Goal: Task Accomplishment & Management: Manage account settings

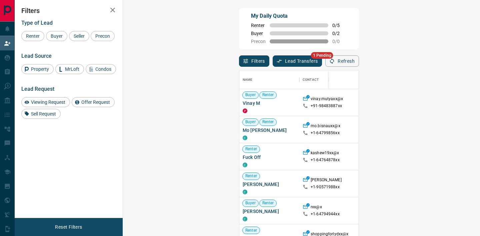
scroll to position [178, 343]
click at [273, 65] on button "Lead Transfers" at bounding box center [298, 60] width 50 height 11
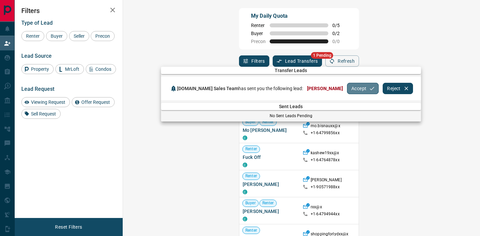
click at [358, 90] on button "Accept" at bounding box center [363, 88] width 32 height 11
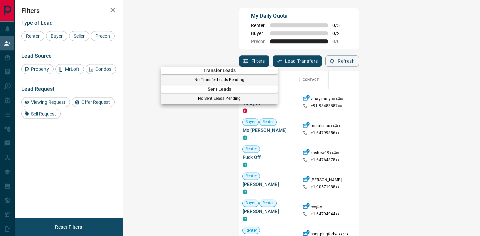
click at [221, 55] on div at bounding box center [240, 118] width 480 height 236
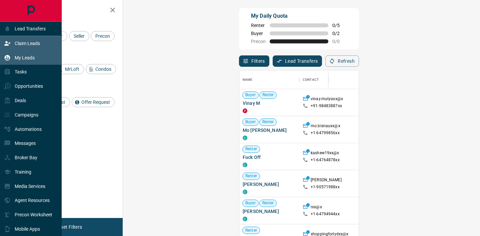
click at [8, 52] on div "My Leads" at bounding box center [19, 57] width 31 height 11
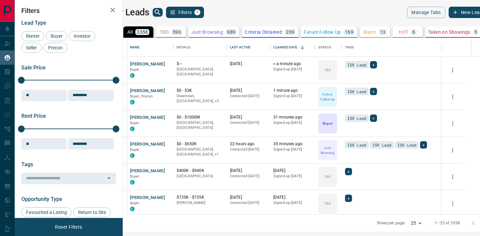
scroll to position [176, 354]
click at [170, 63] on link "Open in New Tab" at bounding box center [165, 63] width 9 height 9
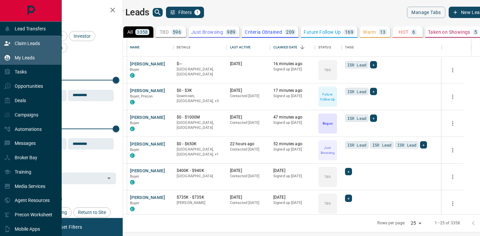
click at [11, 44] on div "Claim Leads" at bounding box center [22, 43] width 36 height 11
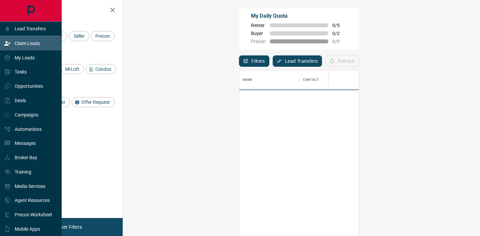
scroll to position [178, 343]
